Goal: Task Accomplishment & Management: Use online tool/utility

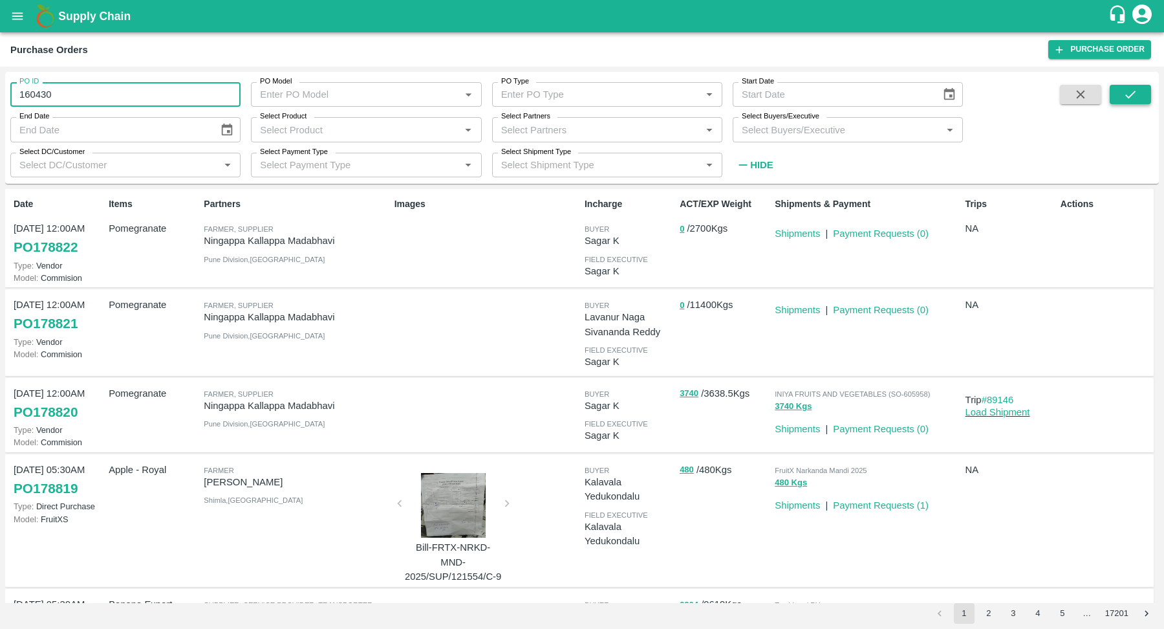
type input "160430"
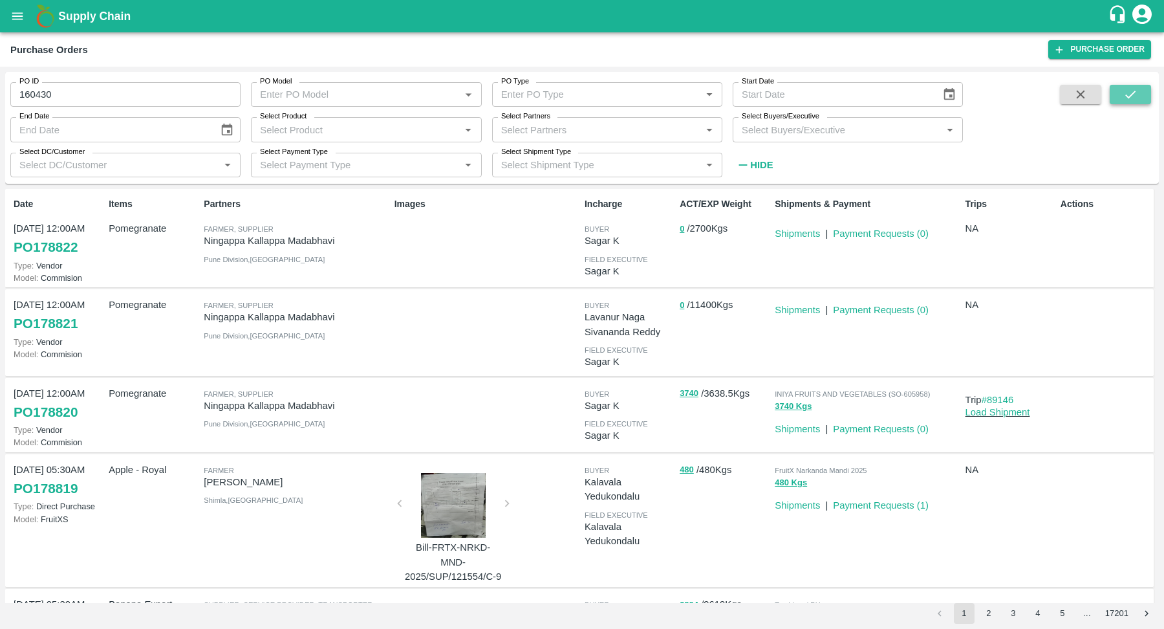
click at [1136, 102] on button "submit" at bounding box center [1130, 94] width 41 height 19
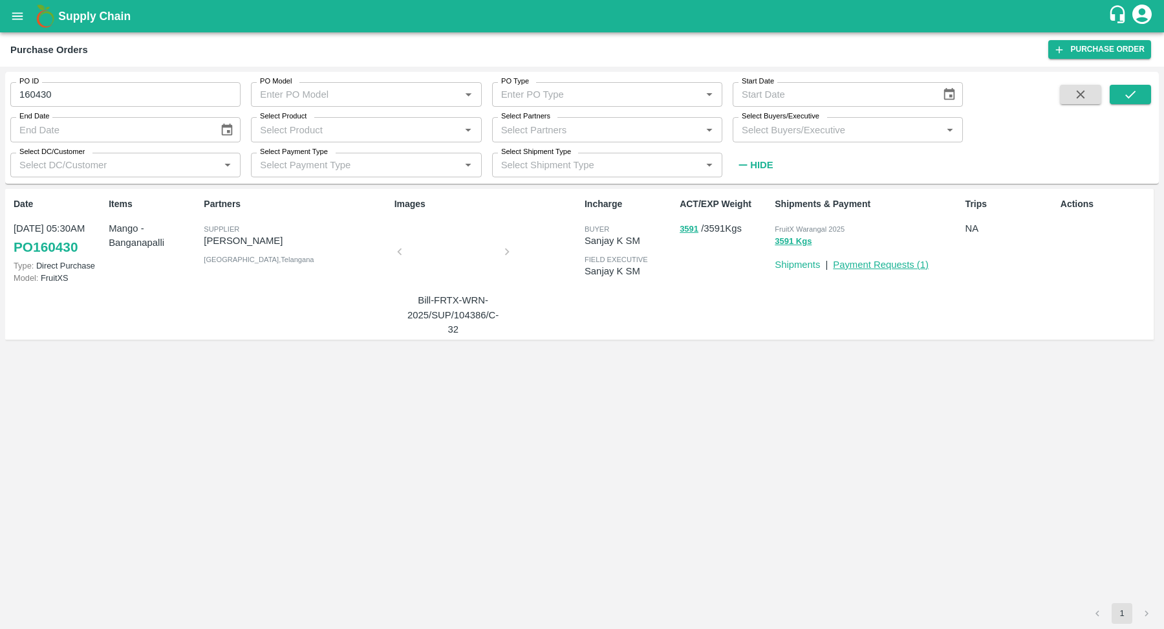
click at [861, 263] on link "Payment Requests ( 1 )" at bounding box center [881, 264] width 96 height 10
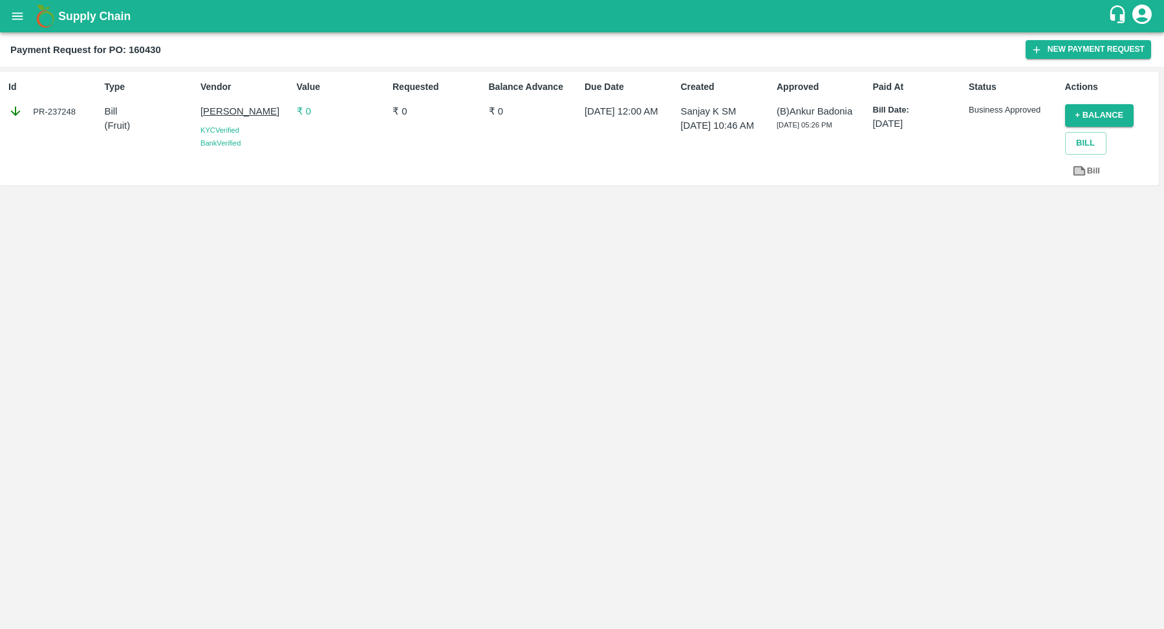
click at [78, 107] on div "PR-237248" at bounding box center [53, 111] width 91 height 14
copy div "PR-237248"
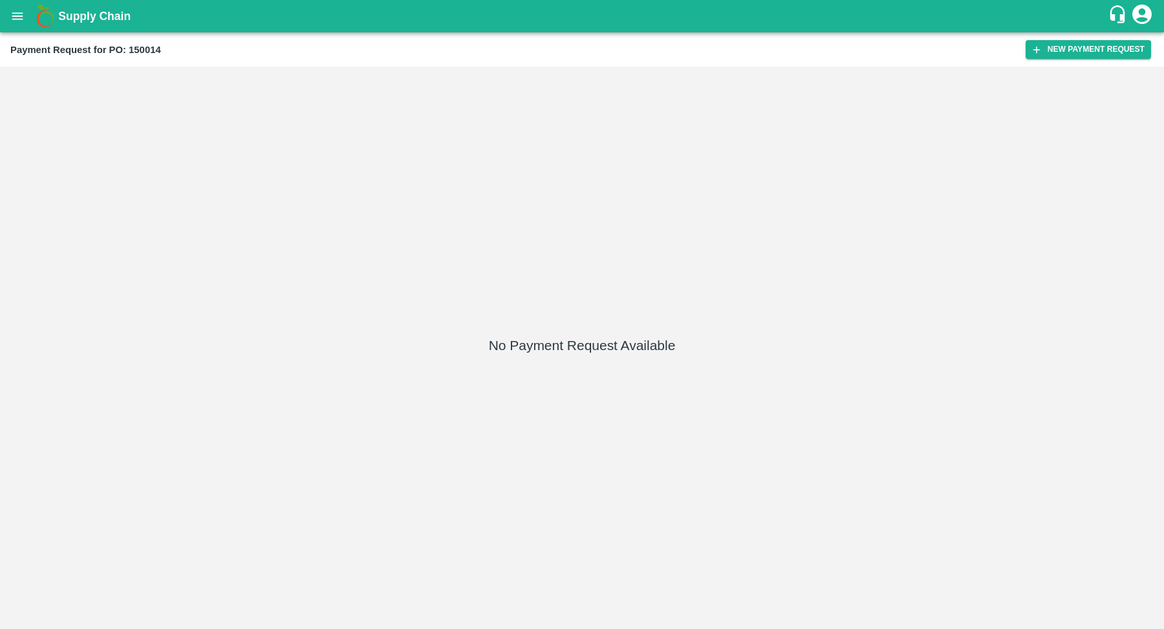
click at [1070, 39] on div "Payment Request for PO: 150014 New Payment Request" at bounding box center [582, 49] width 1164 height 34
click at [1063, 46] on button "New Payment Request" at bounding box center [1088, 49] width 125 height 19
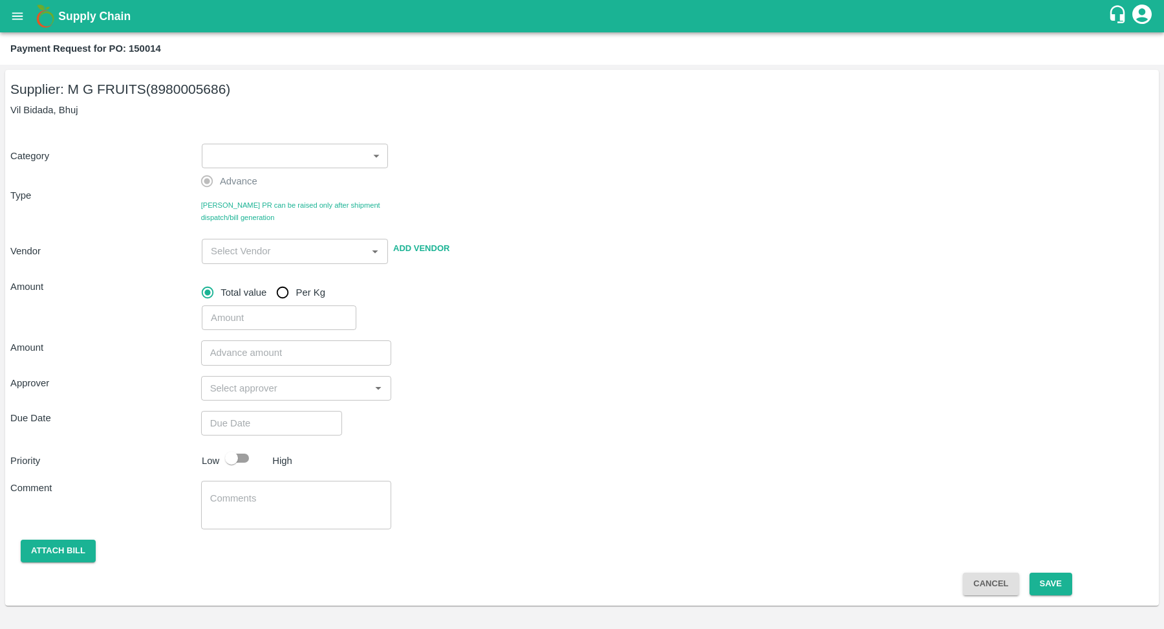
click at [285, 149] on body "Supply Chain Payment Request for PO: 150014 Supplier: M G FRUITS (8980005686) V…" at bounding box center [582, 314] width 1164 height 629
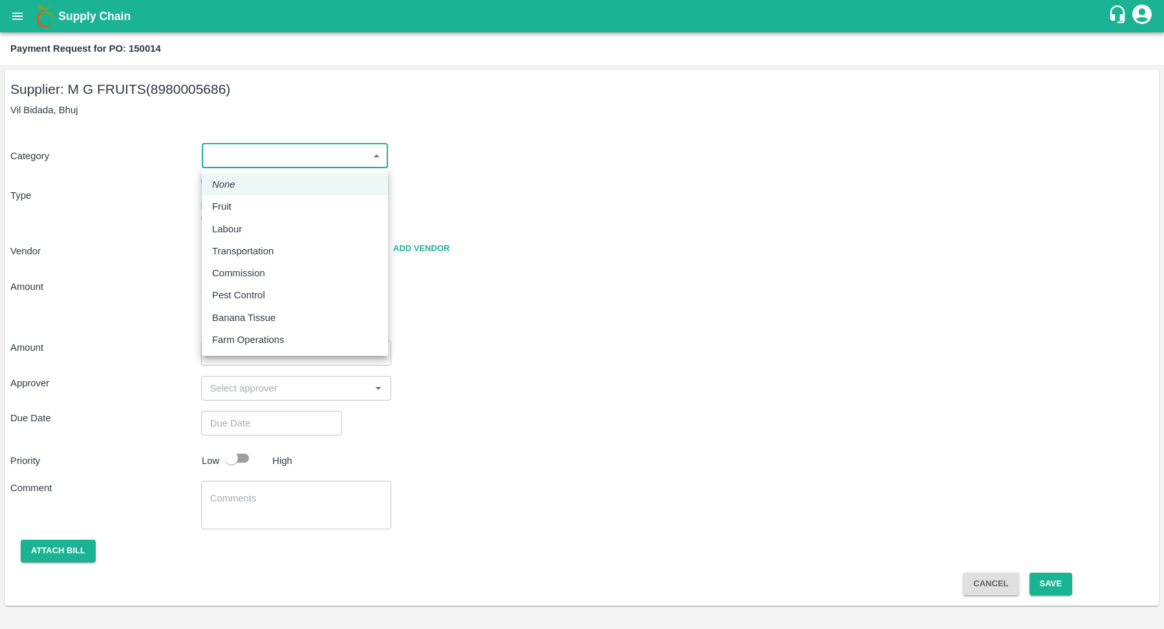
click at [276, 207] on div "Fruit" at bounding box center [295, 206] width 166 height 14
type input "1"
type input "M G FRUITS - 8980005686(Supplier)"
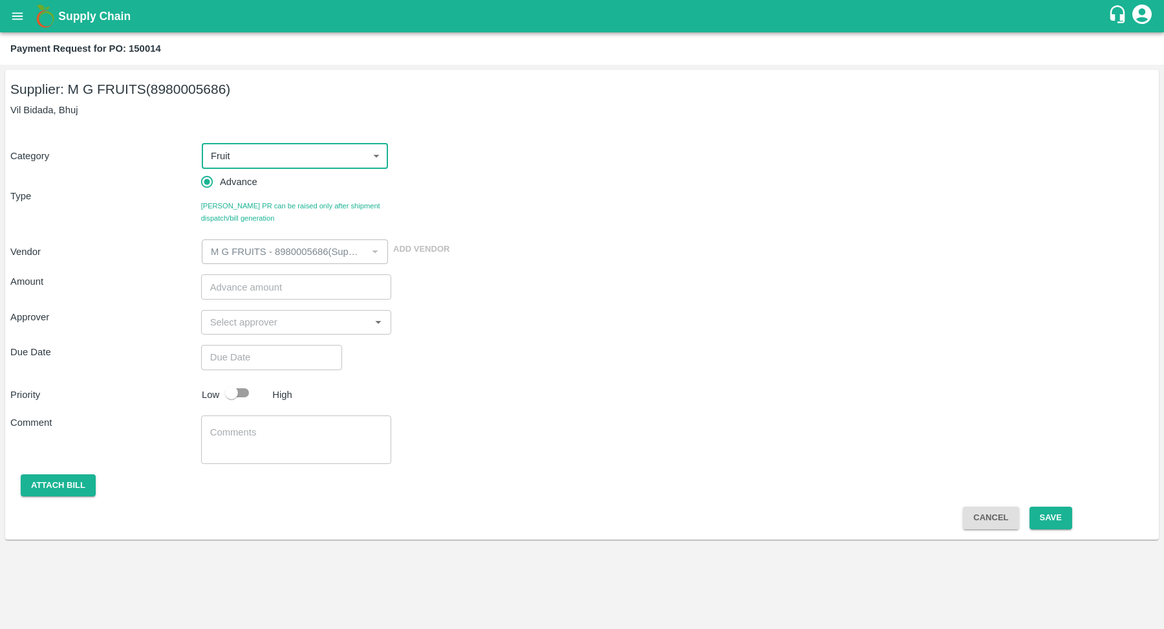
click at [14, 21] on icon "open drawer" at bounding box center [17, 16] width 14 height 14
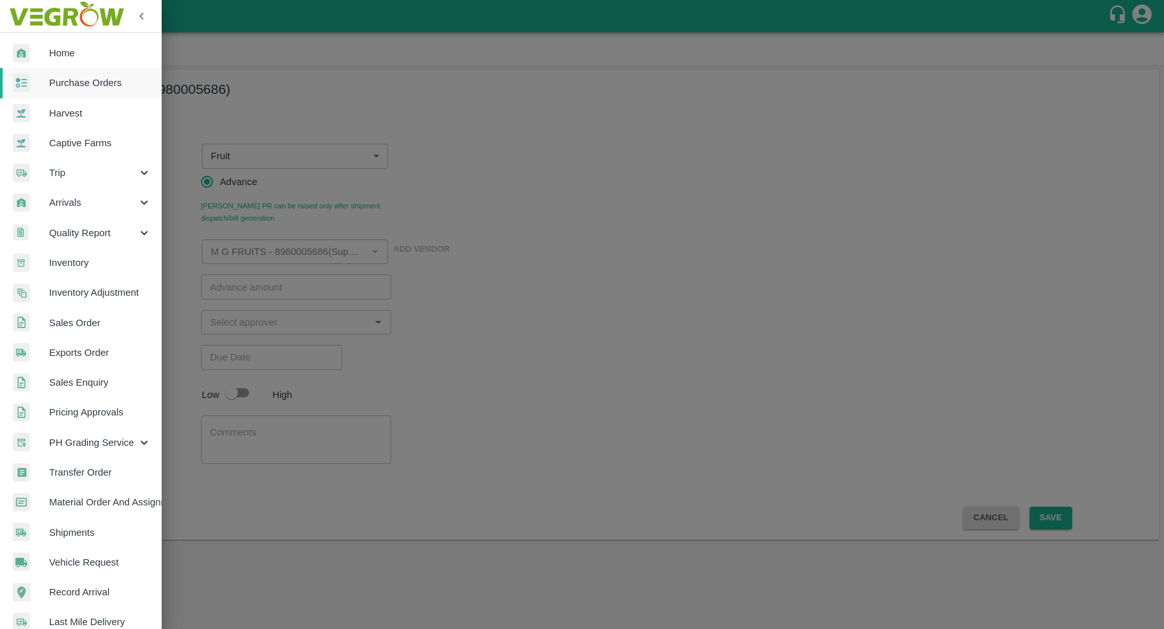
click at [87, 89] on span "Purchase Orders" at bounding box center [100, 83] width 102 height 14
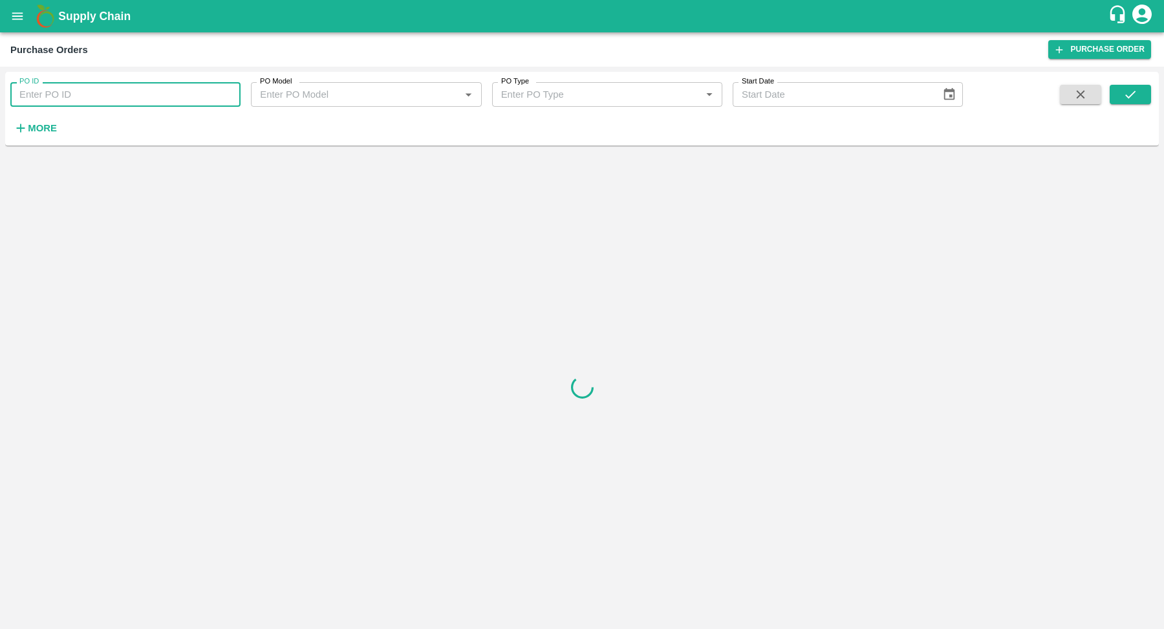
click at [89, 89] on input "PO ID" at bounding box center [125, 94] width 230 height 25
paste input "150014"
type input "150014"
click at [1125, 91] on icon "submit" at bounding box center [1130, 94] width 14 height 14
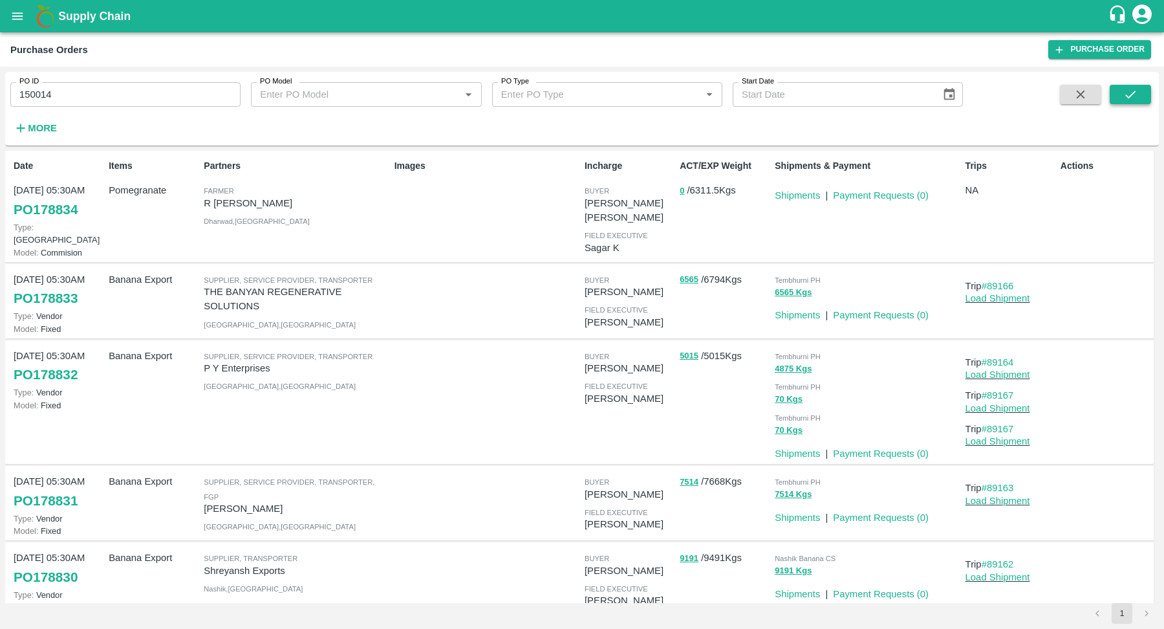
click at [1136, 100] on icon "submit" at bounding box center [1130, 94] width 14 height 14
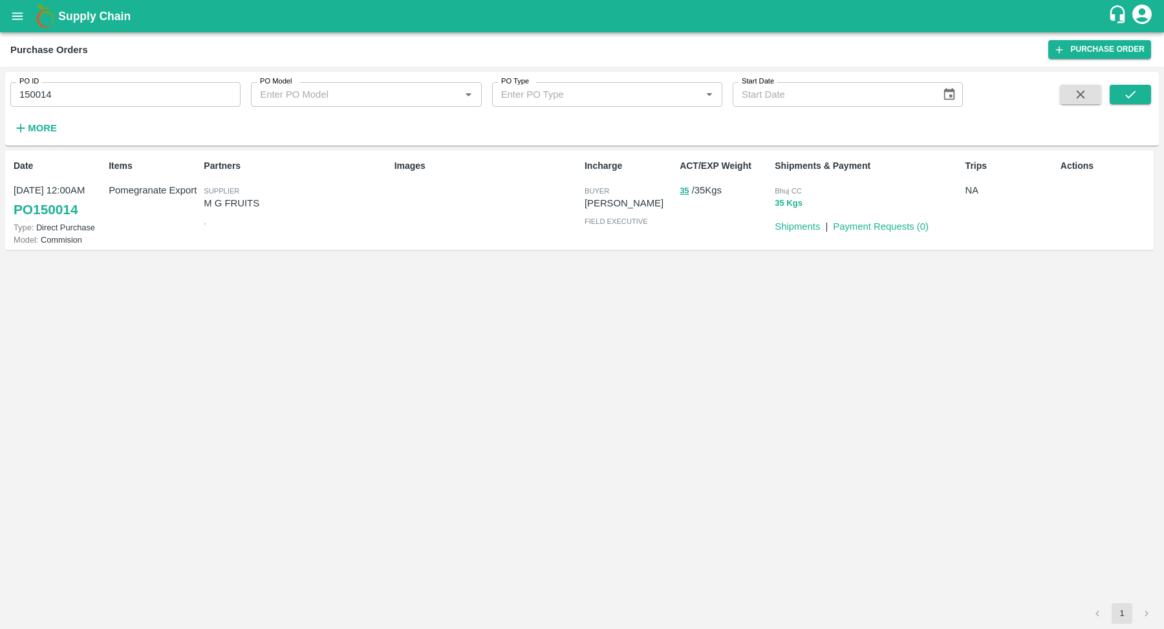
click at [795, 205] on button "35 Kgs" at bounding box center [789, 203] width 28 height 15
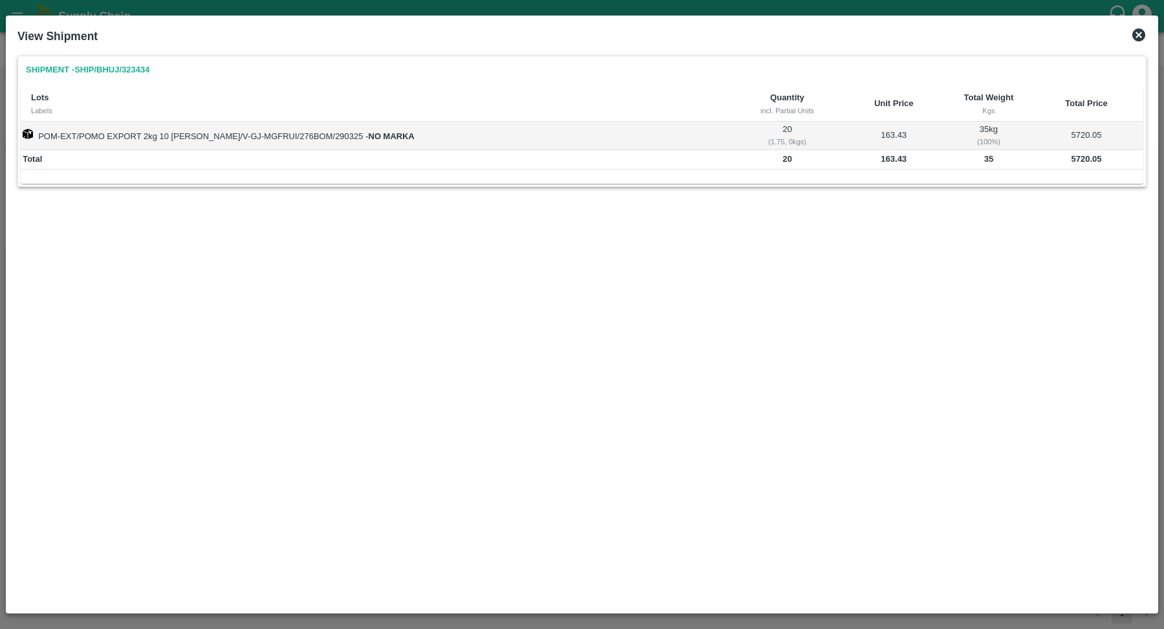
click at [764, 140] on div "( 1.75, 0 kgs)" at bounding box center [787, 142] width 101 height 12
click at [881, 155] on b "163.43" at bounding box center [894, 159] width 26 height 10
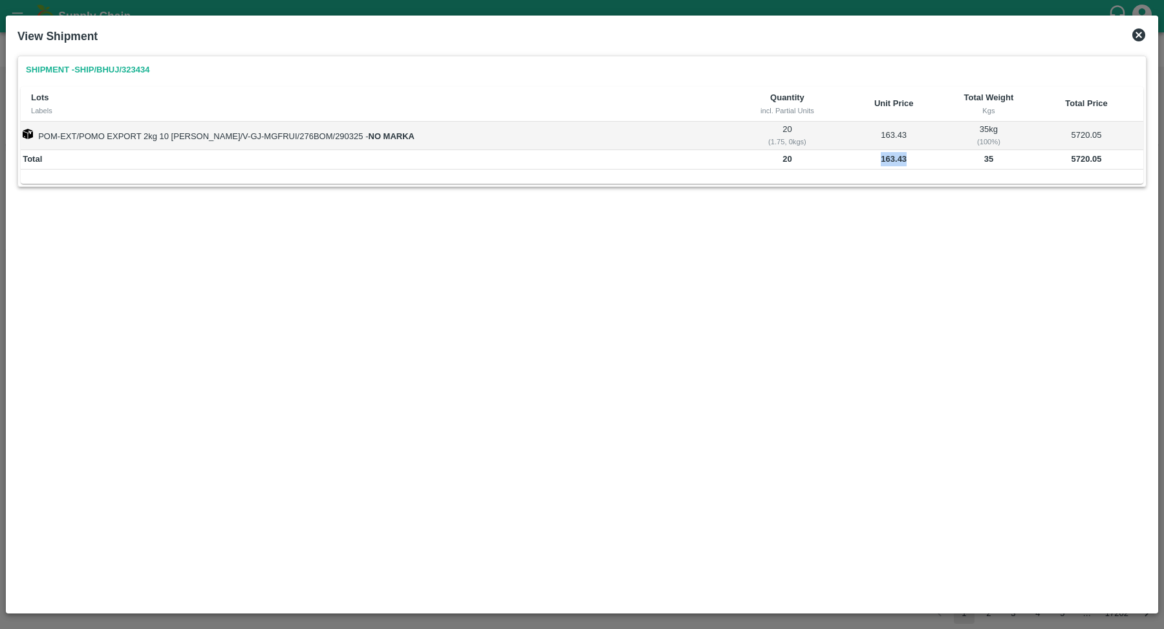
click at [881, 155] on b "163.43" at bounding box center [894, 159] width 26 height 10
click at [868, 142] on td "163.43" at bounding box center [894, 136] width 108 height 28
click at [966, 173] on div "Lots Labels Quantity incl. Partial Units Unit Price Total Weight Kgs Total Pric…" at bounding box center [582, 135] width 1123 height 97
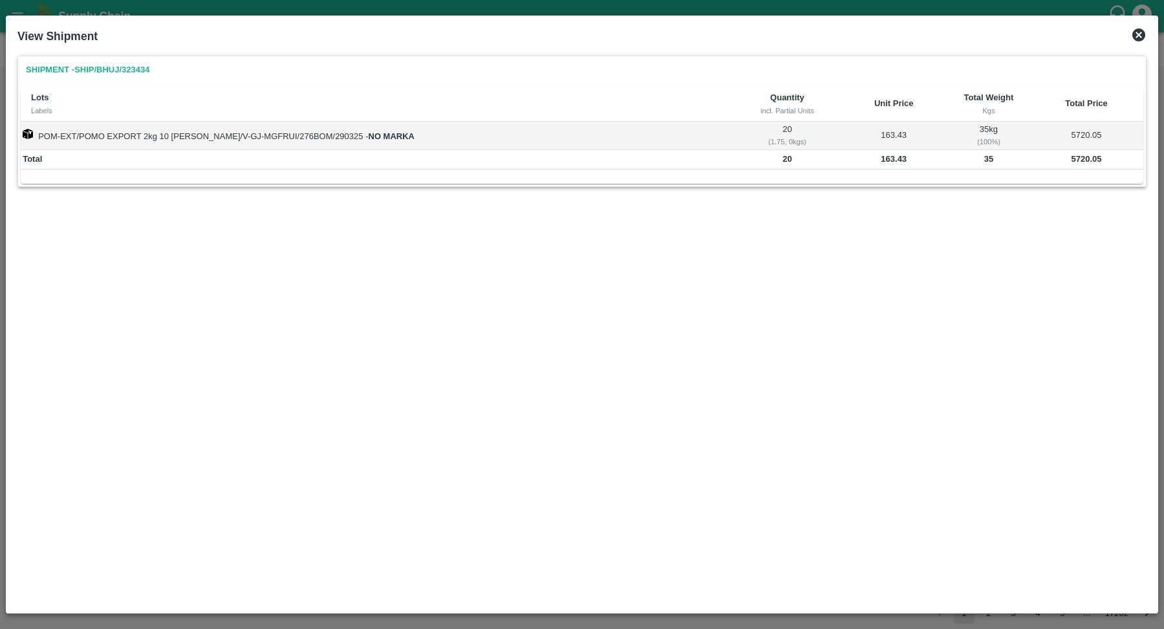
click at [966, 173] on div "Lots Labels Quantity incl. Partial Units Unit Price Total Weight Kgs Total Pric…" at bounding box center [582, 135] width 1123 height 97
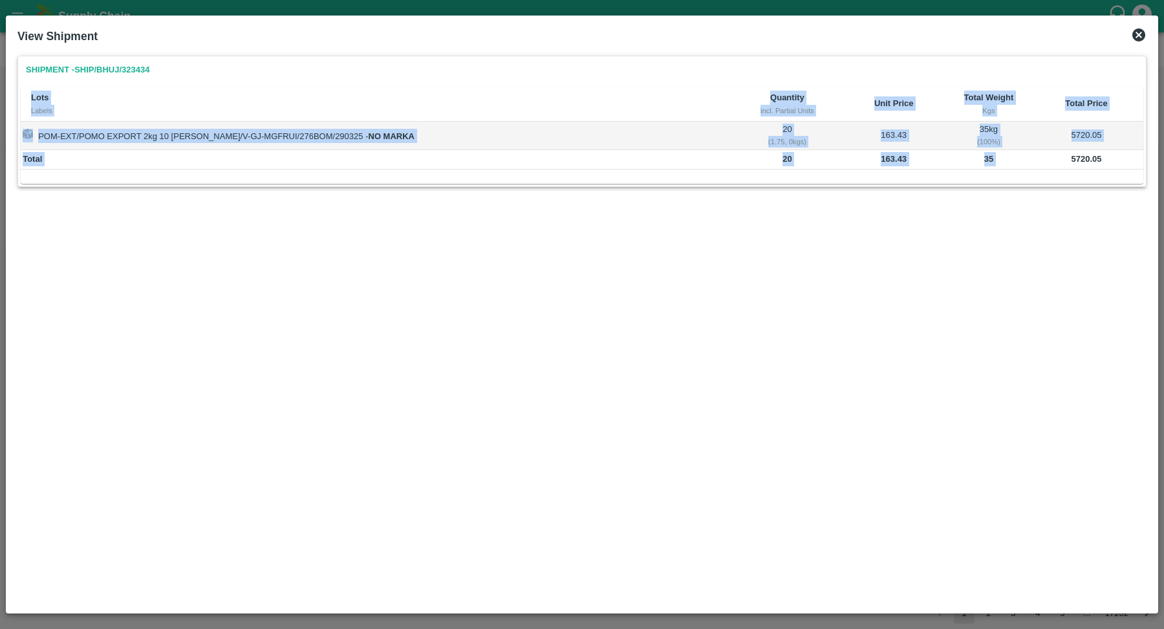
click at [988, 163] on td "35" at bounding box center [988, 159] width 81 height 19
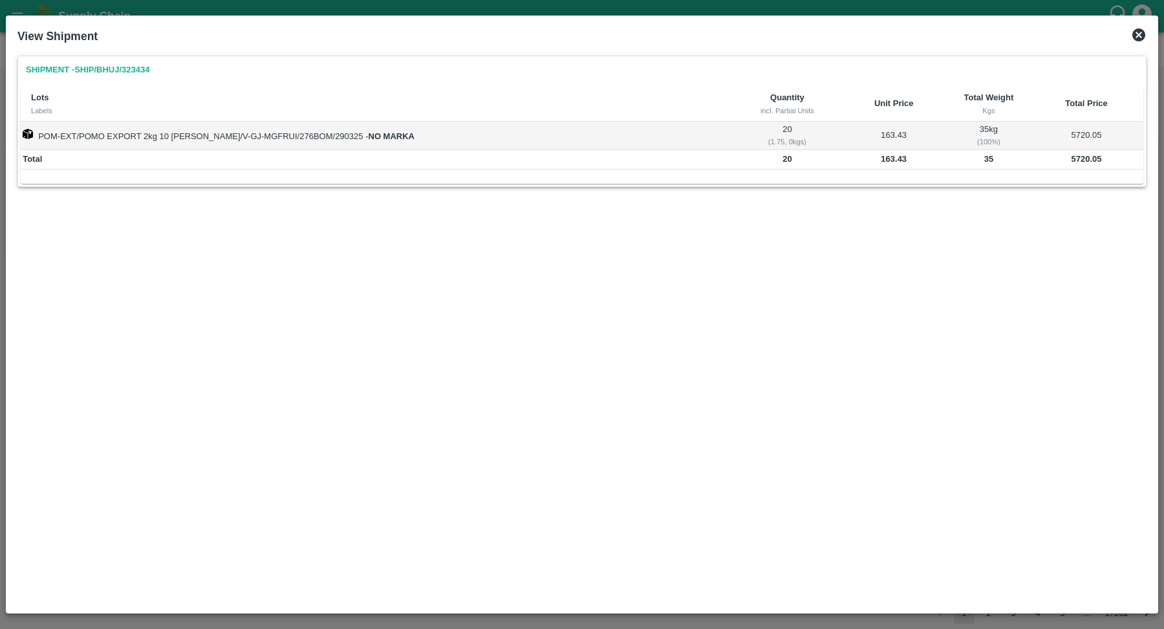
click at [988, 163] on td "35" at bounding box center [988, 159] width 81 height 19
click at [1063, 159] on td "5720.05" at bounding box center [1087, 159] width 114 height 19
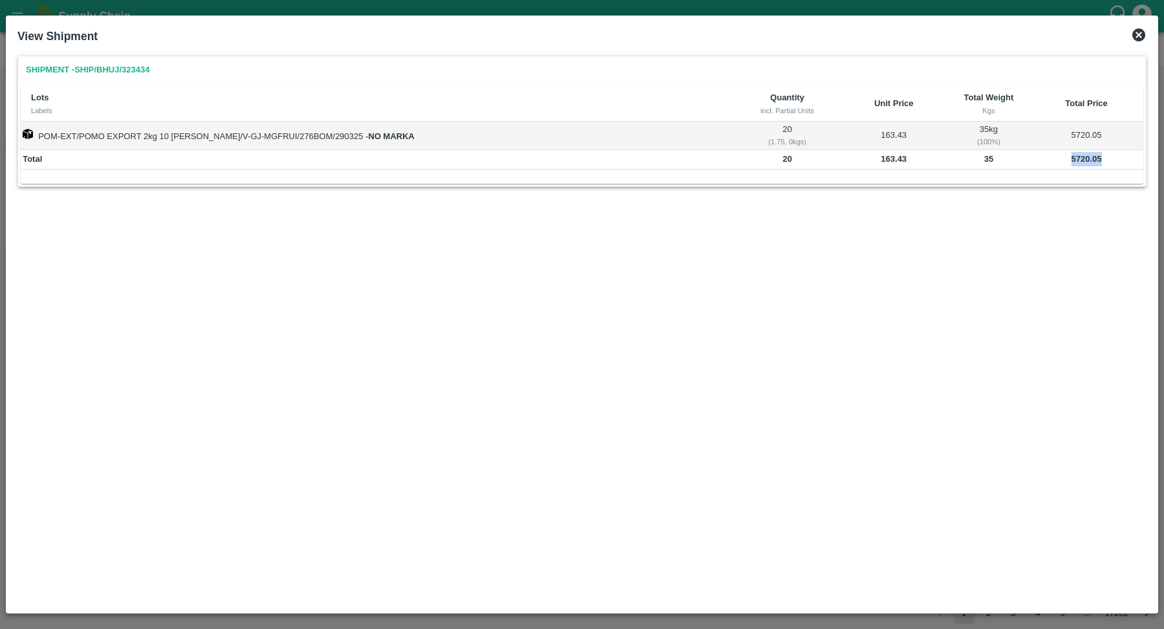
click at [1078, 137] on td "5720.05" at bounding box center [1087, 136] width 114 height 28
click at [1134, 35] on icon at bounding box center [1138, 34] width 13 height 13
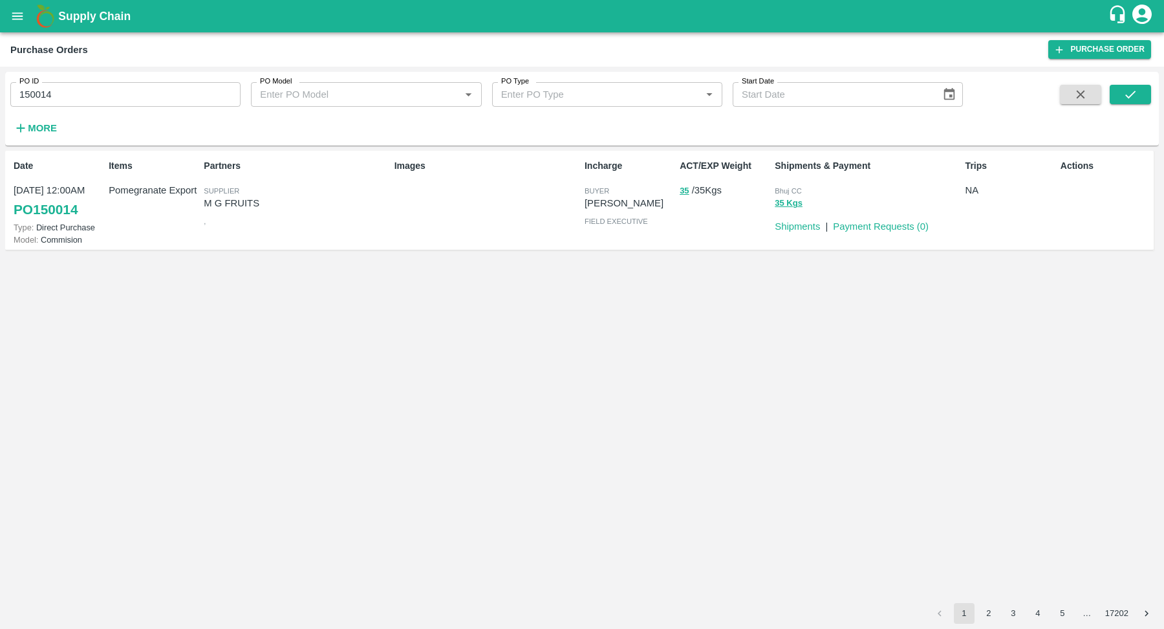
click at [613, 211] on div "Incharge buyer [PERSON_NAME] field executive" at bounding box center [627, 200] width 95 height 92
click at [349, 207] on p "M G FRUITS" at bounding box center [296, 203] width 185 height 14
click at [66, 213] on link "PO 150014" at bounding box center [46, 209] width 64 height 23
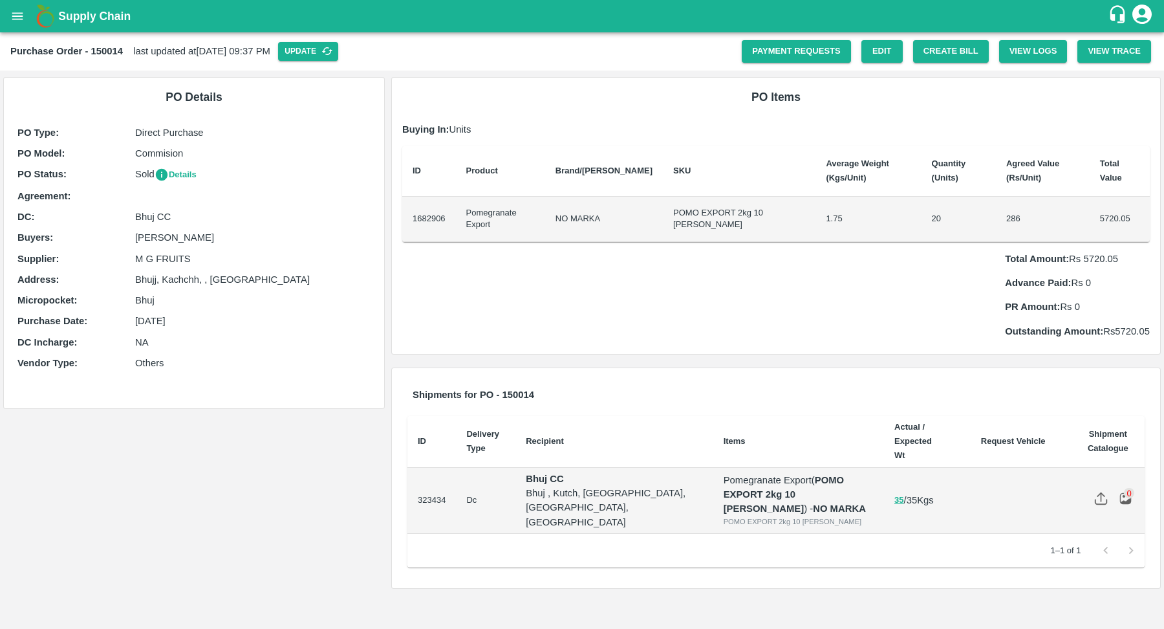
click at [192, 171] on button "Details" at bounding box center [176, 175] width 42 height 15
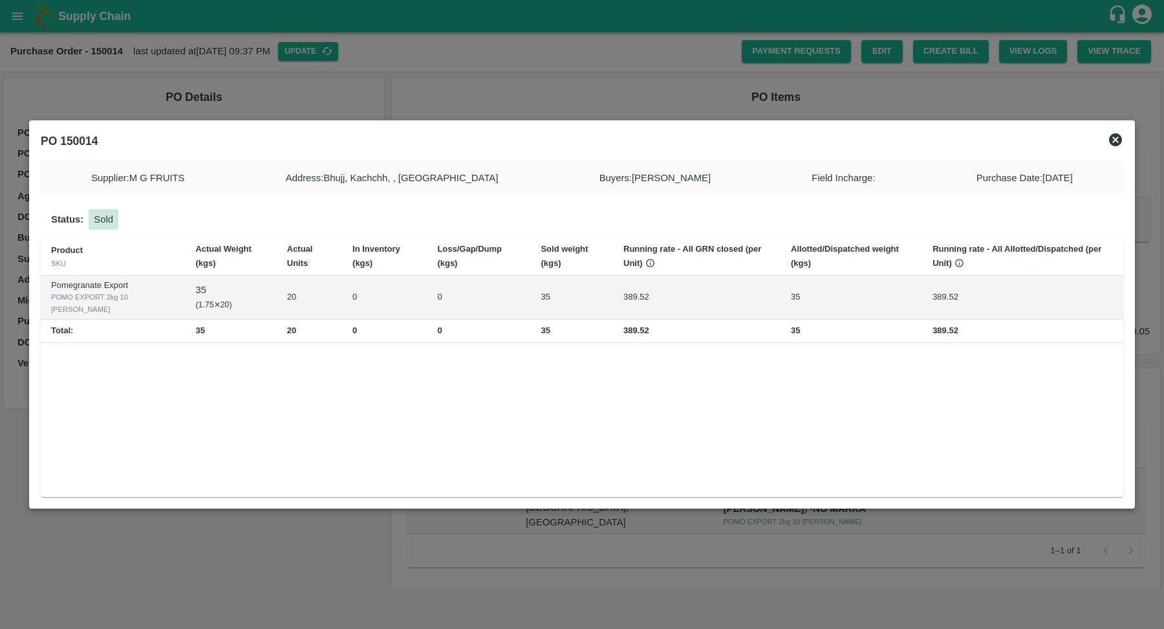
click at [1117, 133] on icon at bounding box center [1116, 140] width 16 height 16
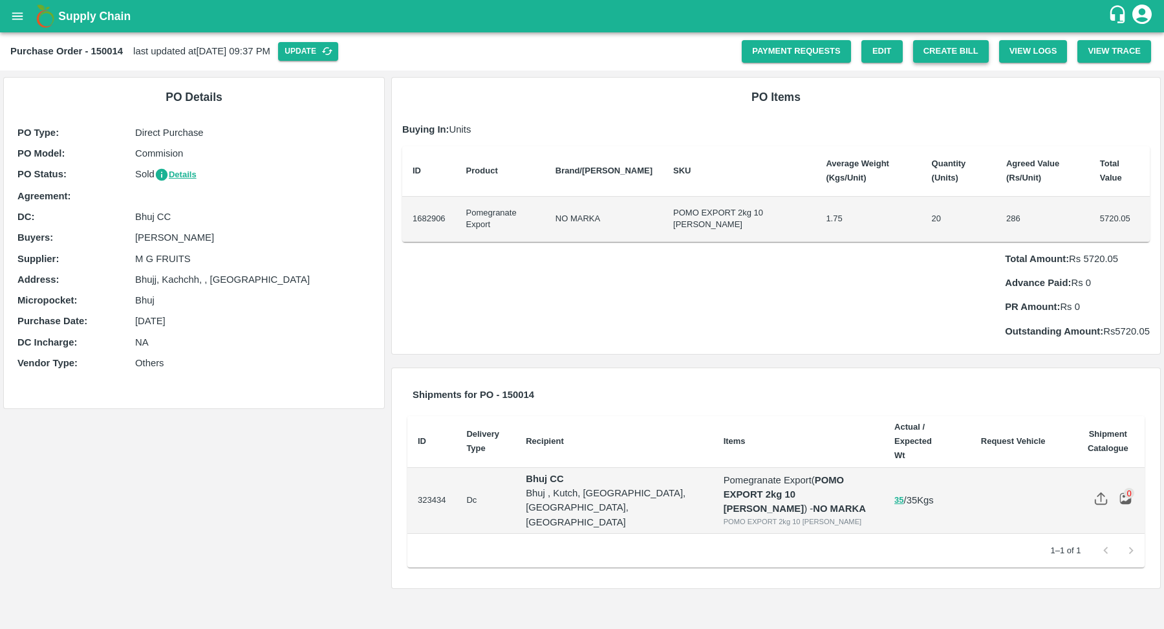
click at [913, 51] on button "Create Bill" at bounding box center [951, 51] width 76 height 23
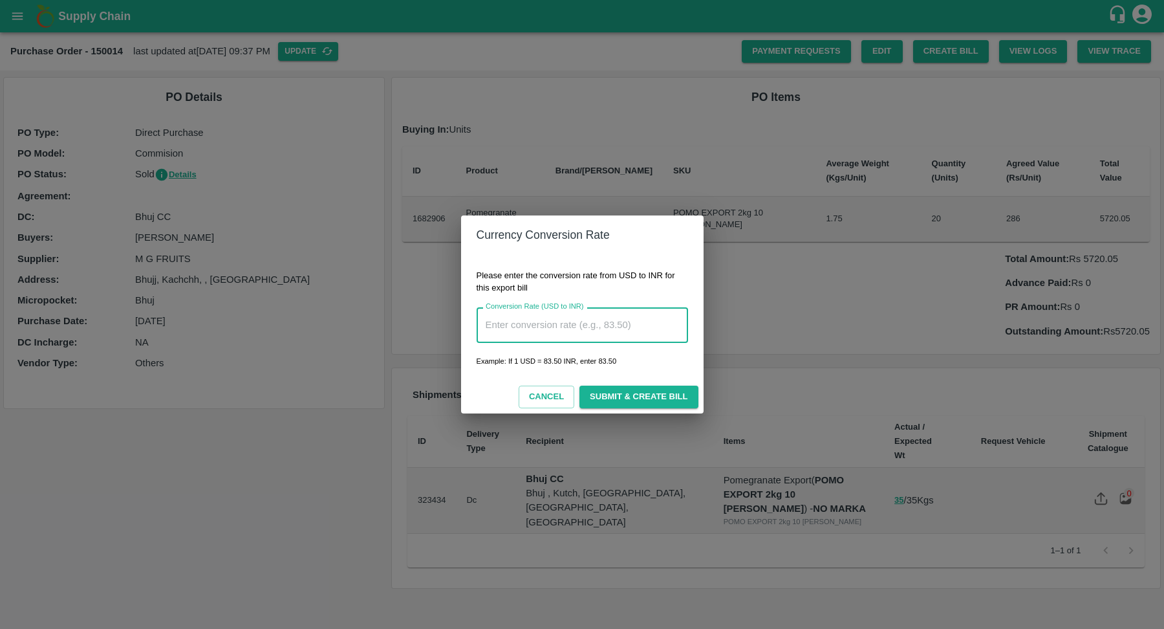
click at [574, 329] on input "Conversion Rate (USD to INR)" at bounding box center [582, 324] width 211 height 35
click at [558, 389] on div "Cancel Submit & Create Bill" at bounding box center [582, 396] width 243 height 33
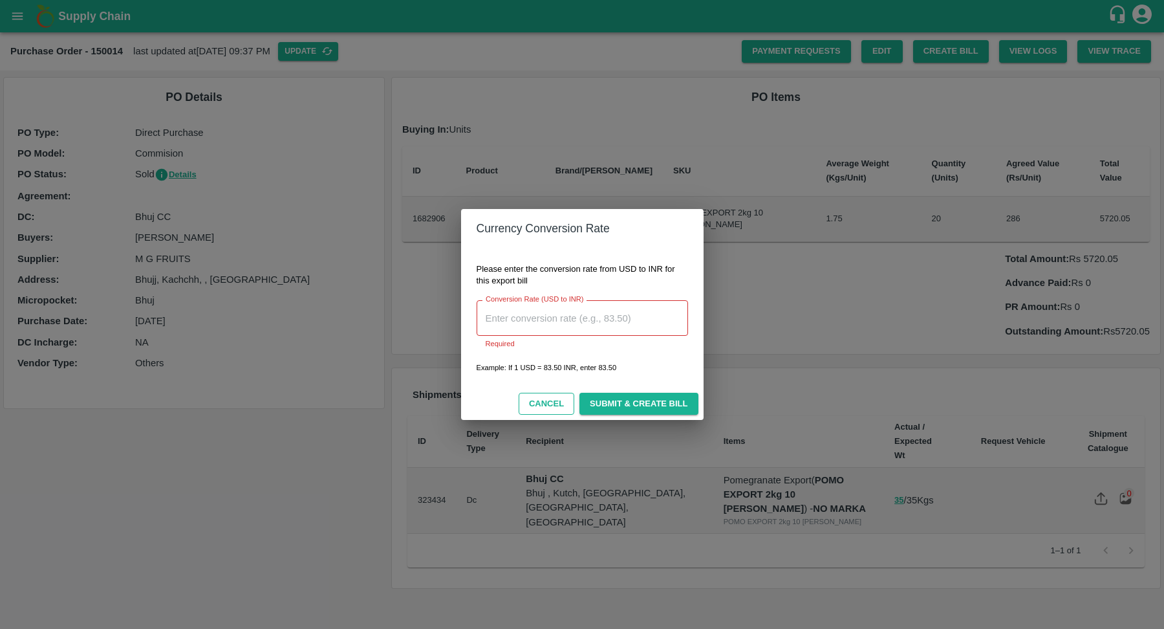
click at [558, 401] on button "Cancel" at bounding box center [547, 404] width 56 height 23
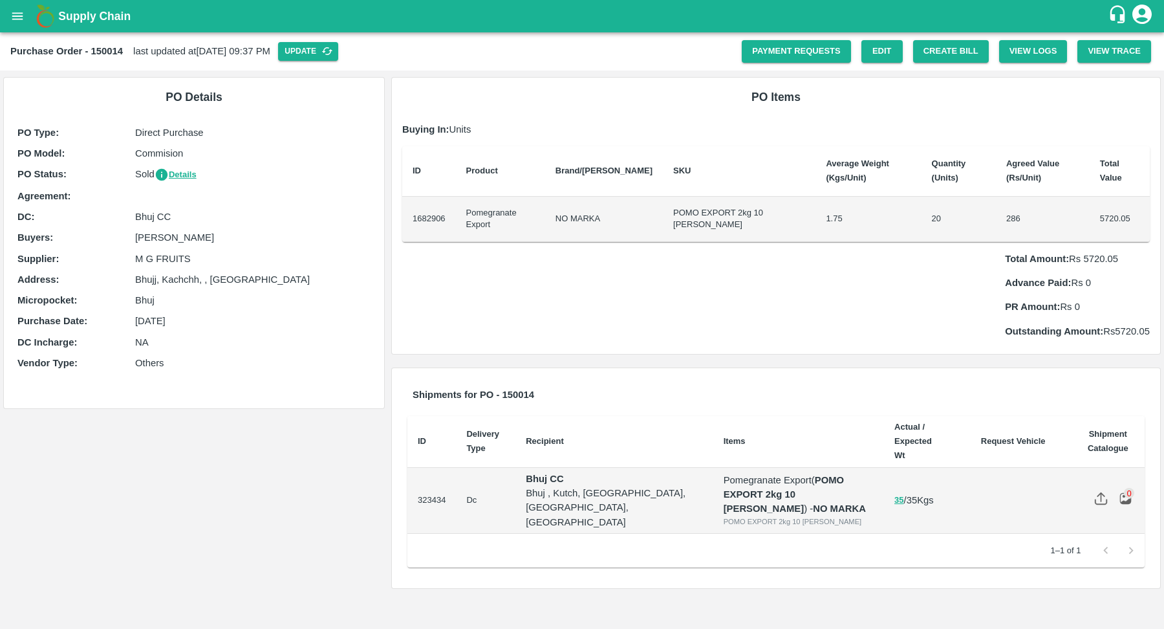
click at [672, 197] on td "POMO EXPORT 2kg 10 DANA" at bounding box center [739, 219] width 153 height 45
click at [742, 288] on div "Total Amount: Rs 5720.05 Advance Paid: Rs 0 PR Amount: Rs 0 Outstanding Amount:…" at bounding box center [776, 290] width 748 height 96
click at [182, 168] on button "Details" at bounding box center [176, 175] width 42 height 15
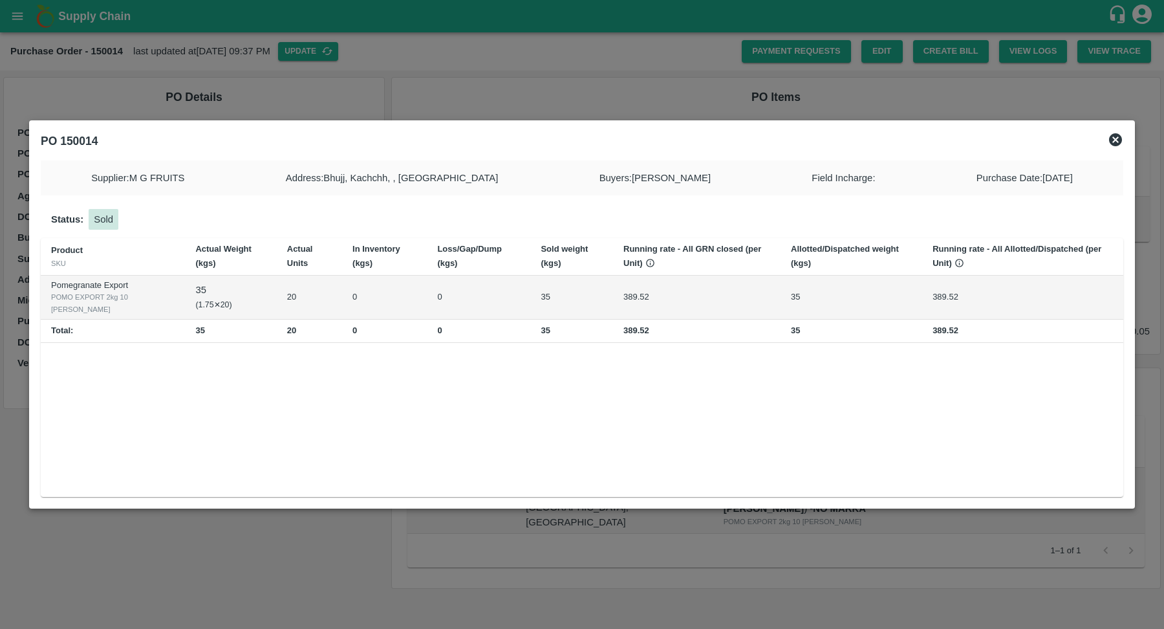
click at [1118, 142] on icon at bounding box center [1116, 140] width 16 height 16
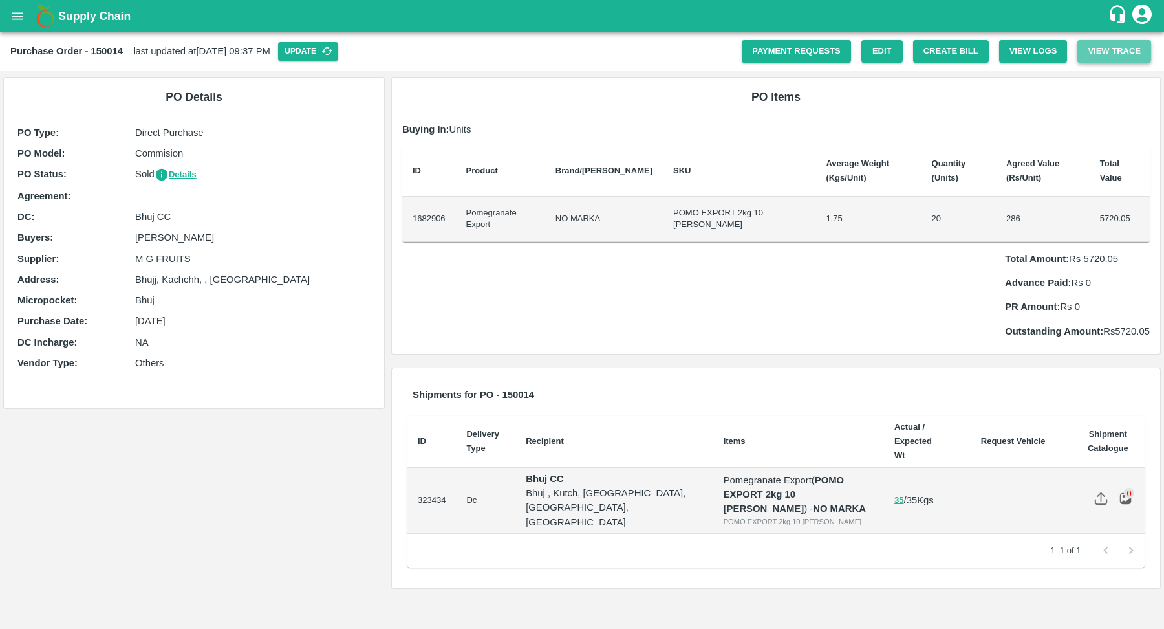
click at [1119, 55] on button "View Trace" at bounding box center [1115, 51] width 74 height 23
click at [950, 50] on button "Create Bill" at bounding box center [951, 51] width 76 height 23
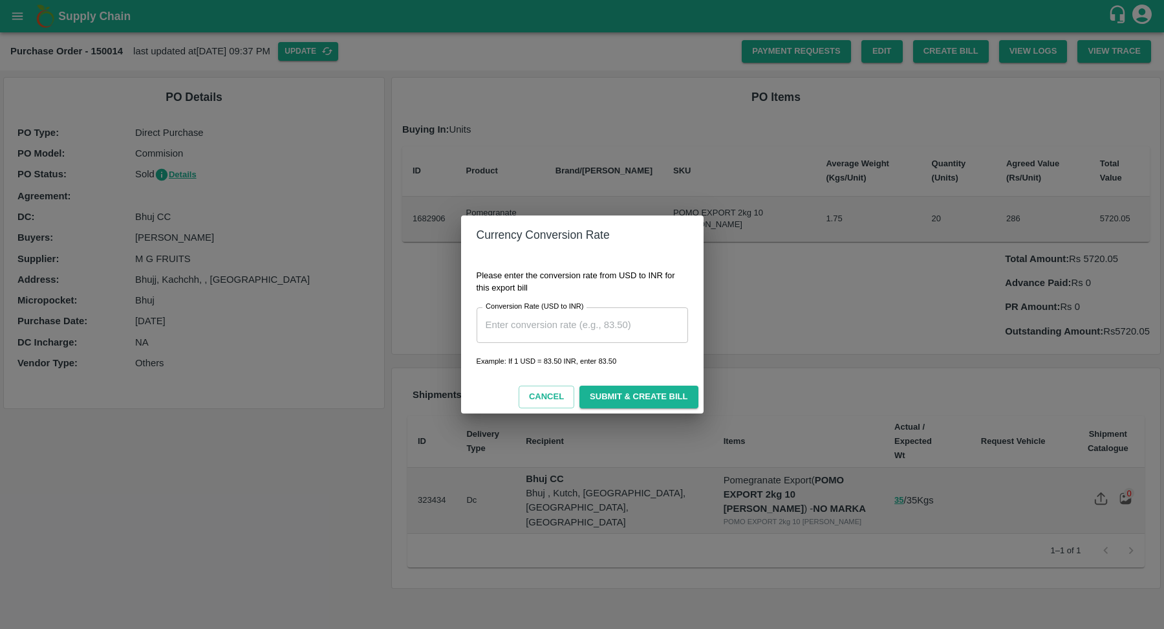
click at [561, 320] on input "Conversion Rate (USD to INR)" at bounding box center [582, 324] width 211 height 35
click at [541, 396] on button "Cancel" at bounding box center [547, 396] width 56 height 23
